Goal: Transaction & Acquisition: Purchase product/service

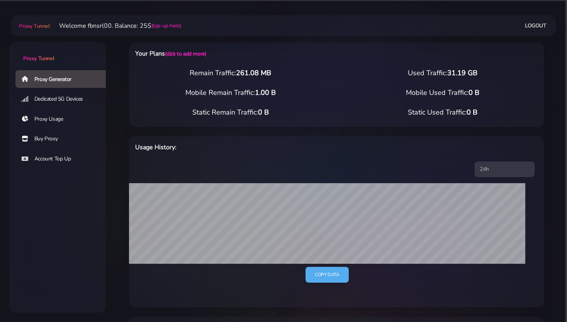
click at [46, 139] on link "Buy Proxy" at bounding box center [63, 139] width 97 height 18
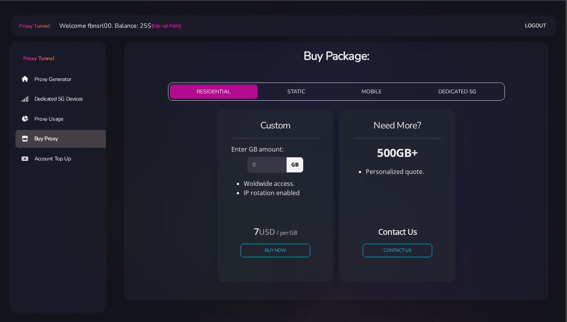
click at [294, 88] on button "STATIC" at bounding box center [296, 92] width 71 height 14
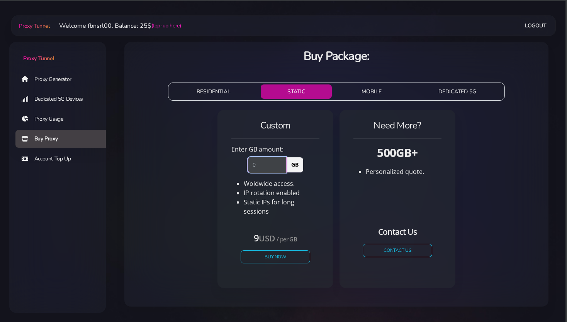
click at [260, 163] on input "number" at bounding box center [267, 164] width 39 height 15
type input "1"
click at [268, 250] on button "Buy Now" at bounding box center [275, 257] width 71 height 14
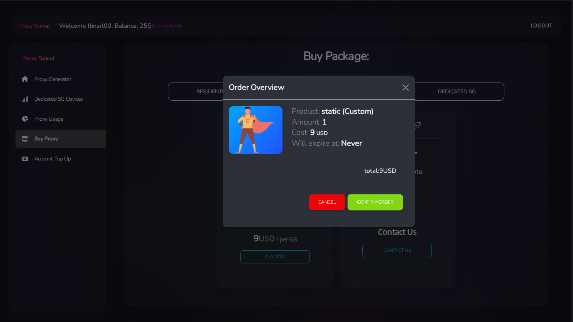
click at [375, 205] on button "Confirm Order" at bounding box center [376, 203] width 56 height 16
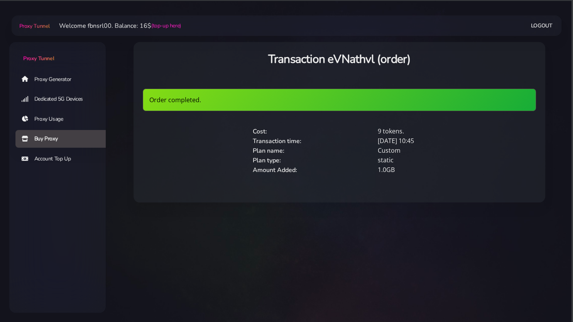
click at [55, 81] on link "Proxy Generator" at bounding box center [63, 79] width 97 height 18
